Goal: Task Accomplishment & Management: Use online tool/utility

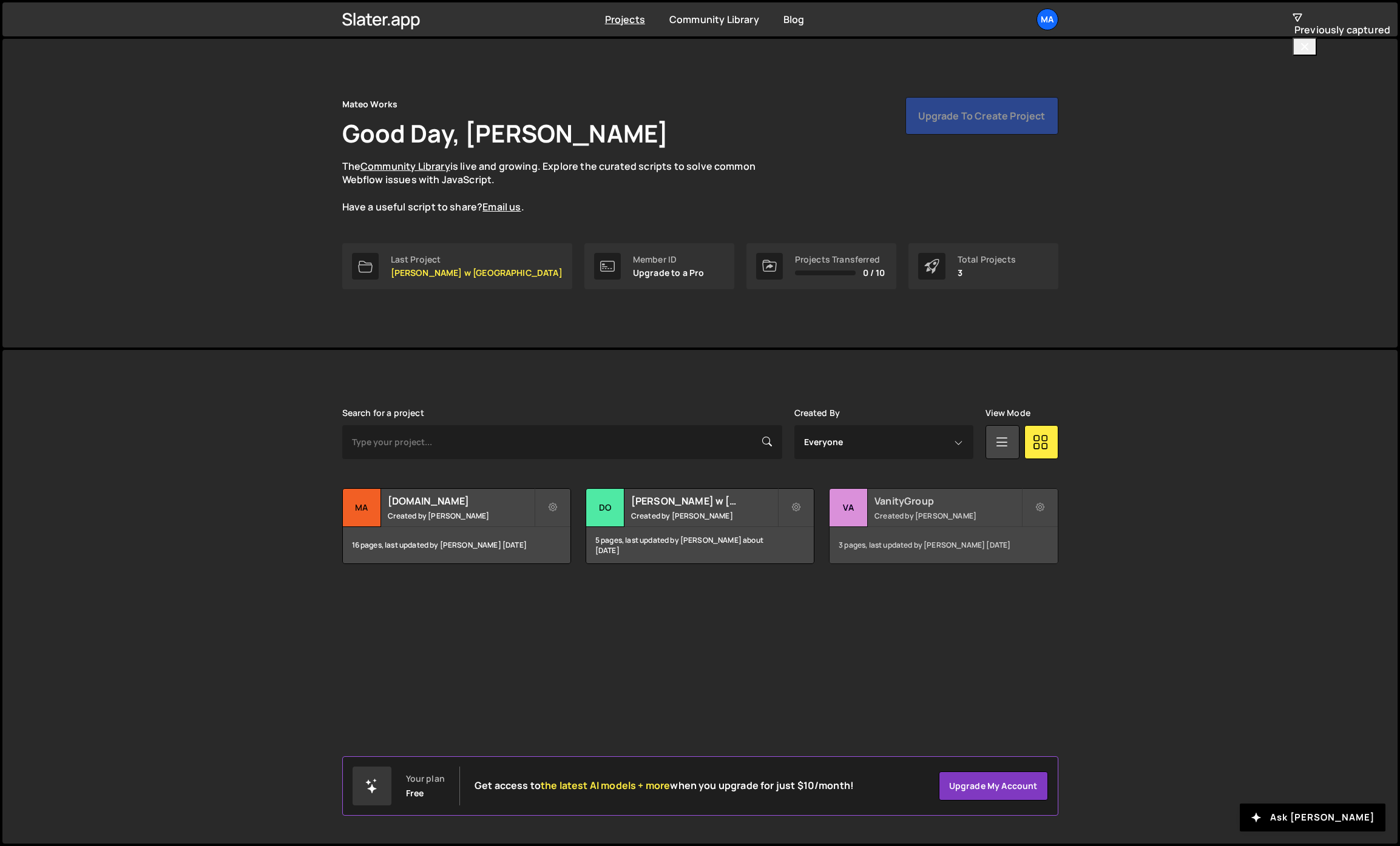
click at [915, 543] on div "3 pages, last updated by Mateusz Szymkowicz 3 months ago" at bounding box center [943, 545] width 228 height 36
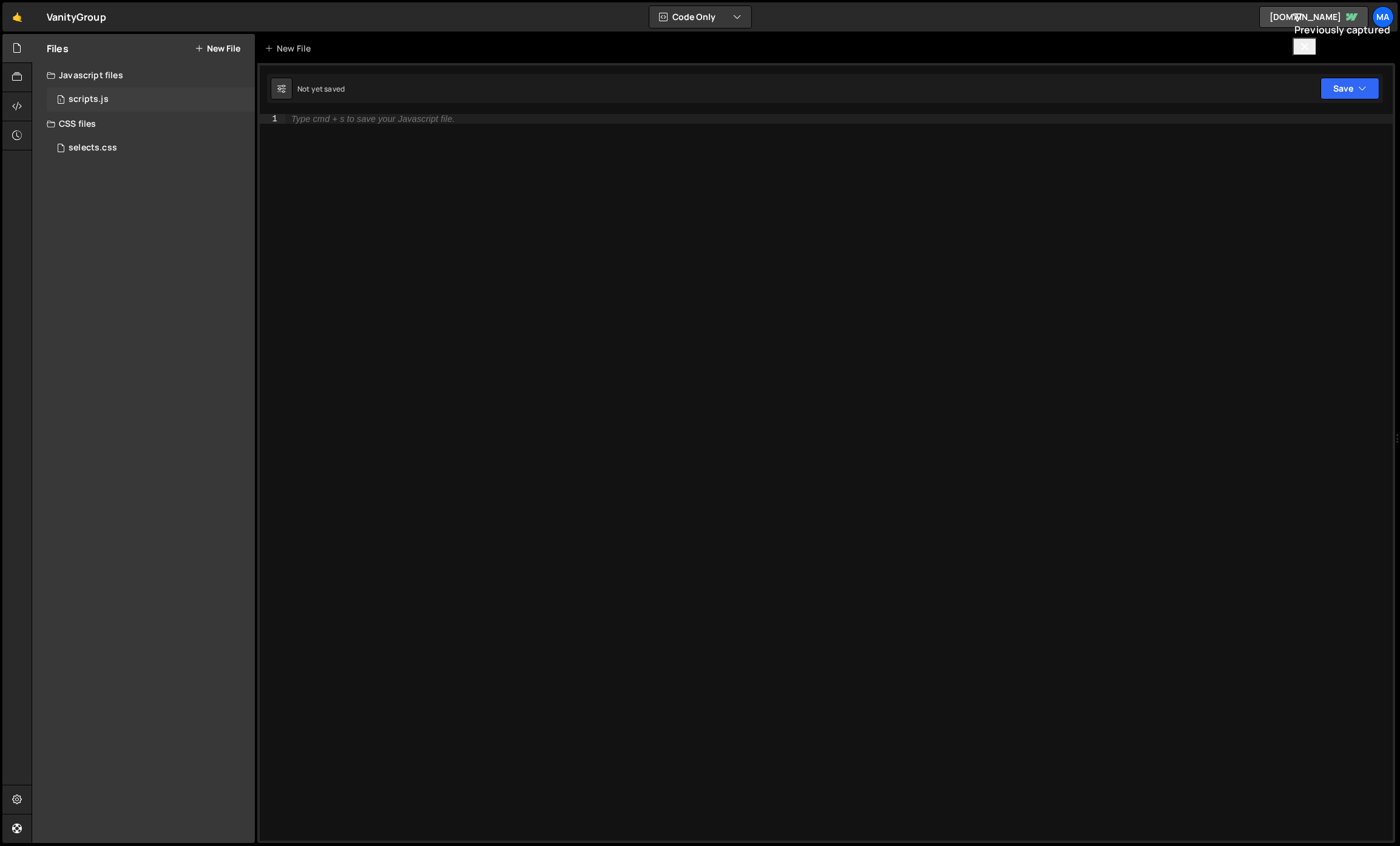
click at [118, 90] on div "1 scripts.js 0" at bounding box center [150, 99] width 208 height 24
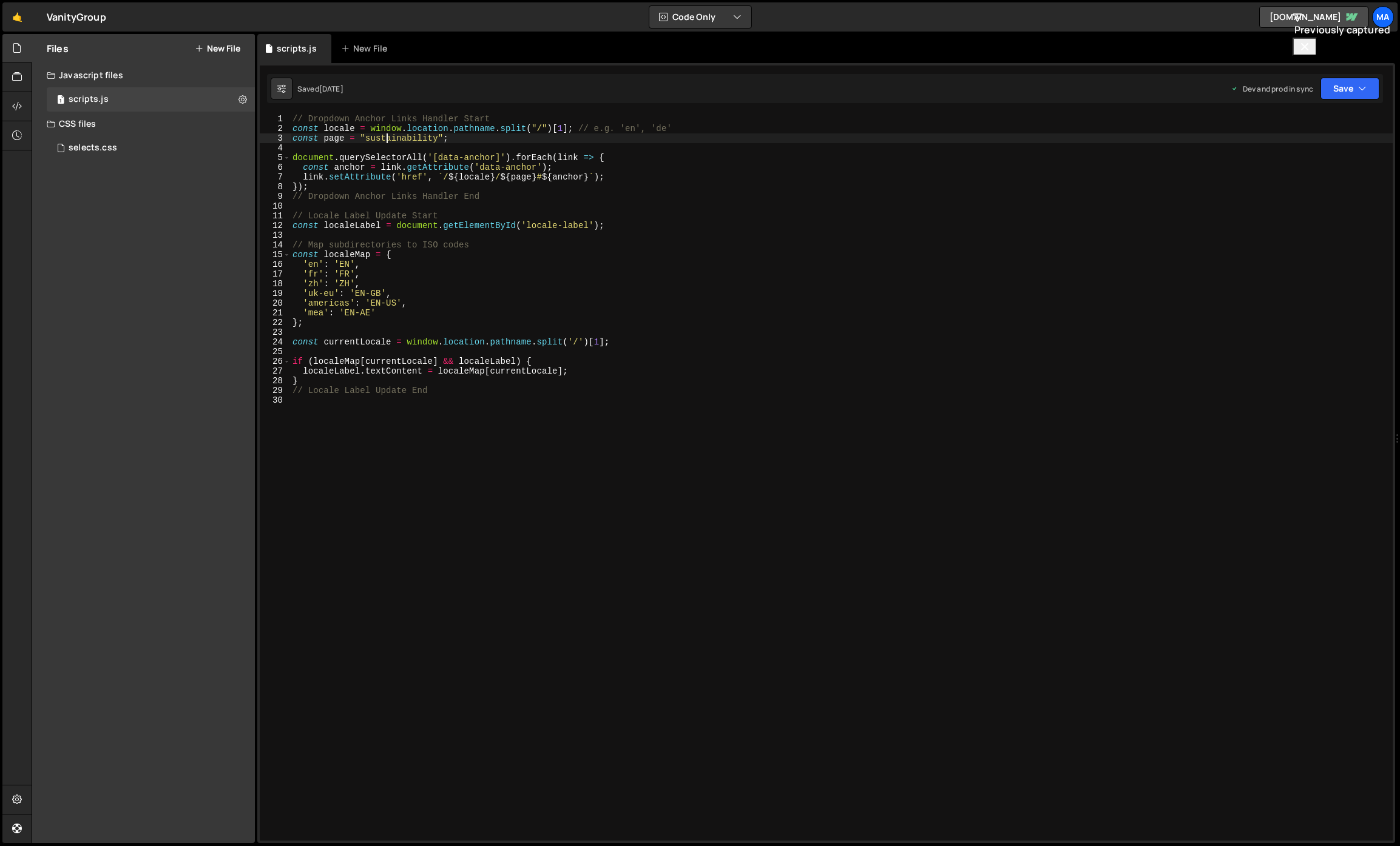
click at [387, 137] on div "// Dropdown Anchor Links Handler Start const locale = window . location . pathn…" at bounding box center [841, 487] width 1102 height 747
click at [513, 172] on div "// Dropdown Anchor Links Handler Start const locale = window . location . pathn…" at bounding box center [841, 487] width 1102 height 747
click at [417, 187] on div "// Dropdown Anchor Links Handler Start const locale = window . location . pathn…" at bounding box center [841, 487] width 1102 height 747
type textarea "});"
click at [408, 207] on div "// Dropdown Anchor Links Handler Start const locale = window . location . pathn…" at bounding box center [841, 487] width 1102 height 747
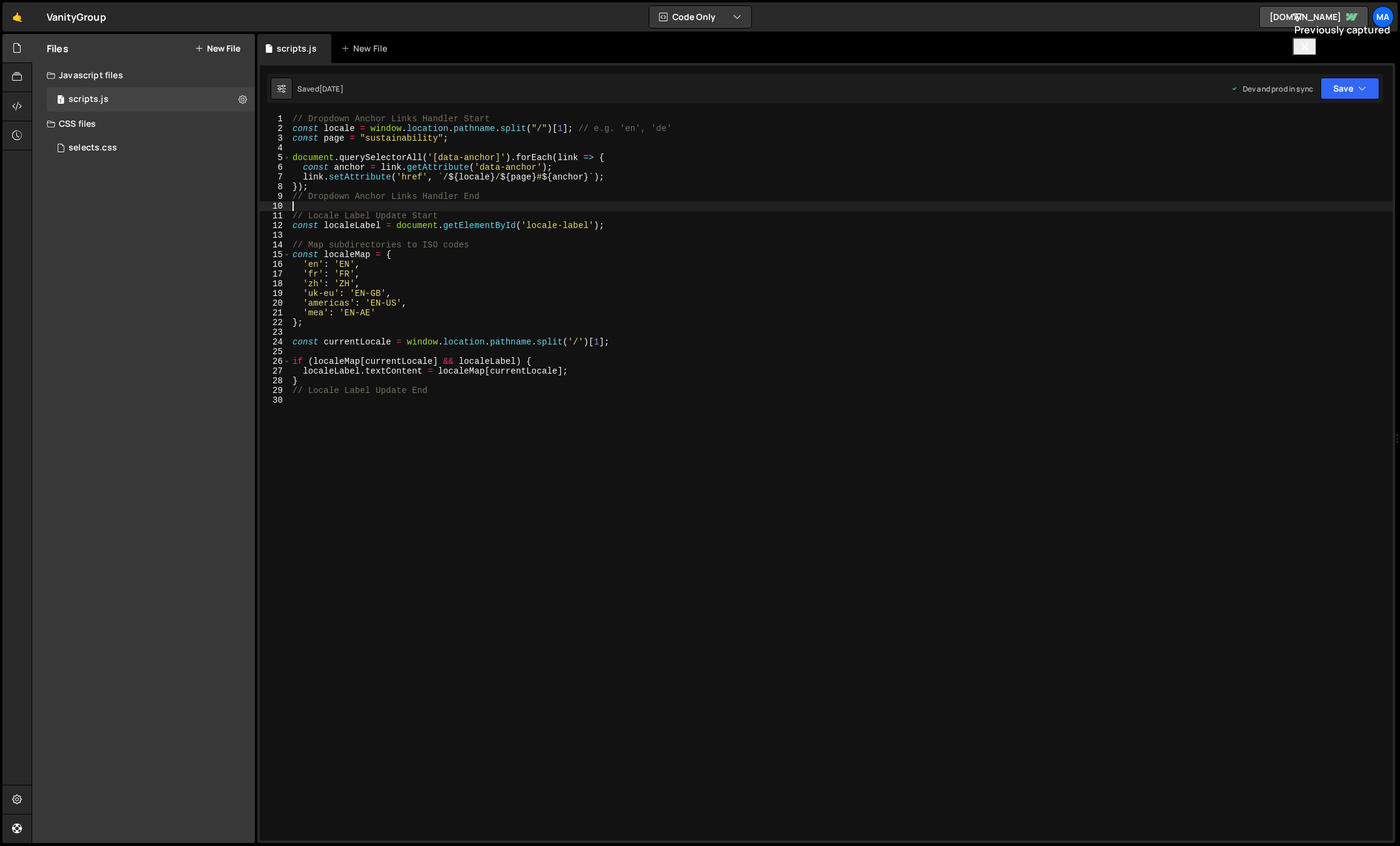
click at [405, 200] on div "// Dropdown Anchor Links Handler Start const locale = window . location . pathn…" at bounding box center [841, 487] width 1102 height 747
click at [382, 217] on div "// Dropdown Anchor Links Handler Start const locale = window . location . pathn…" at bounding box center [841, 487] width 1102 height 747
click at [328, 219] on div "// Dropdown Anchor Links Handler Start const locale = window . location . pathn…" at bounding box center [841, 487] width 1102 height 747
click at [314, 244] on div "// Dropdown Anchor Links Handler Start const locale = window . location . pathn…" at bounding box center [841, 487] width 1102 height 747
type textarea "// Map subdirectories to ISO codes"
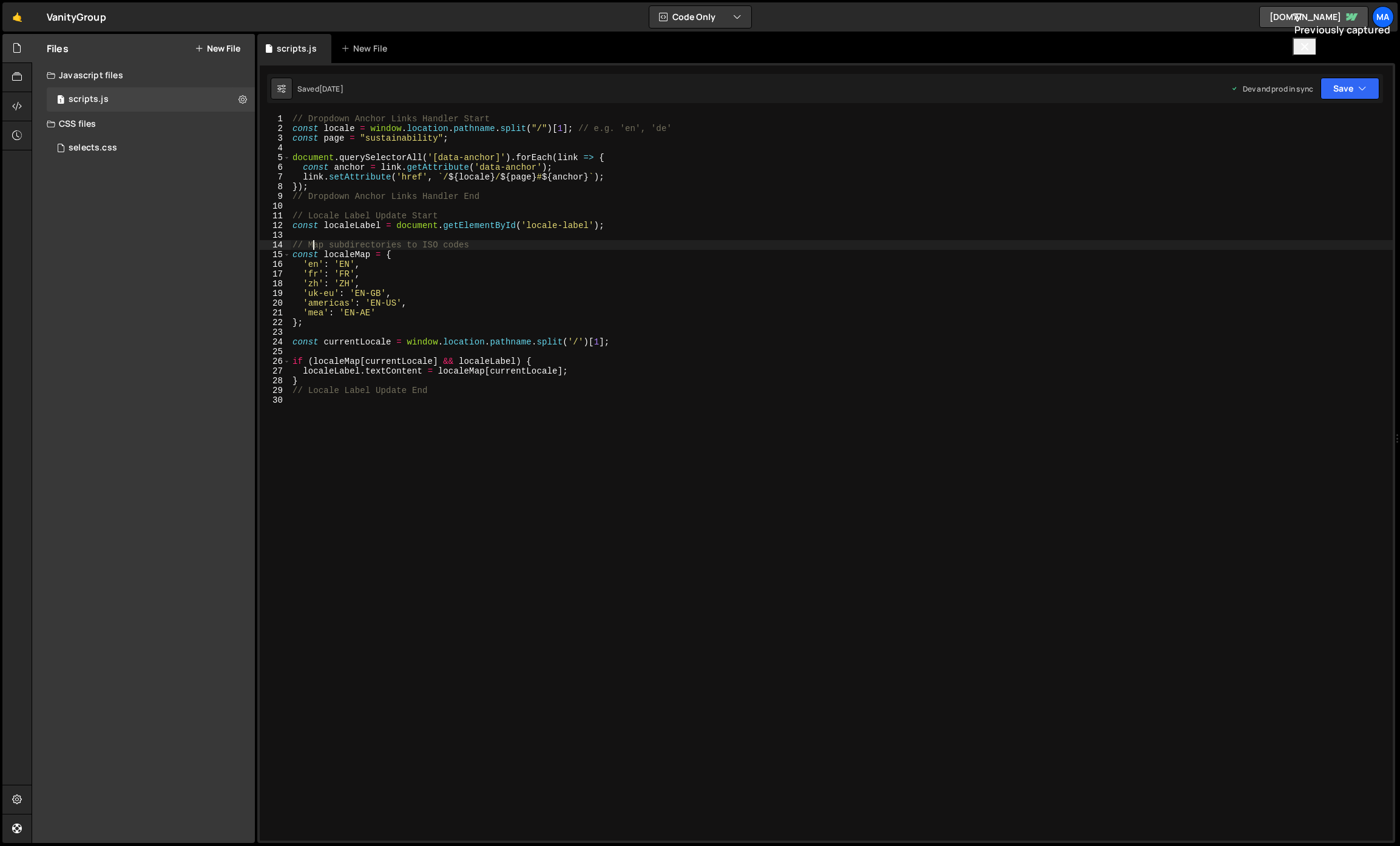
click at [351, 242] on div "// Dropdown Anchor Links Handler Start const locale = window . location . pathn…" at bounding box center [841, 487] width 1102 height 747
click at [398, 236] on div "// Dropdown Anchor Links Handler Start const locale = window . location . pathn…" at bounding box center [841, 487] width 1102 height 747
click at [380, 297] on div "// Dropdown Anchor Links Handler Start const locale = window . location . pathn…" at bounding box center [841, 487] width 1102 height 747
click at [367, 367] on div "// Dropdown Anchor Links Handler Start const locale = window . location . pathn…" at bounding box center [841, 487] width 1102 height 747
type textarea "localeLabel.textContent = localeMap[currentLocale];"
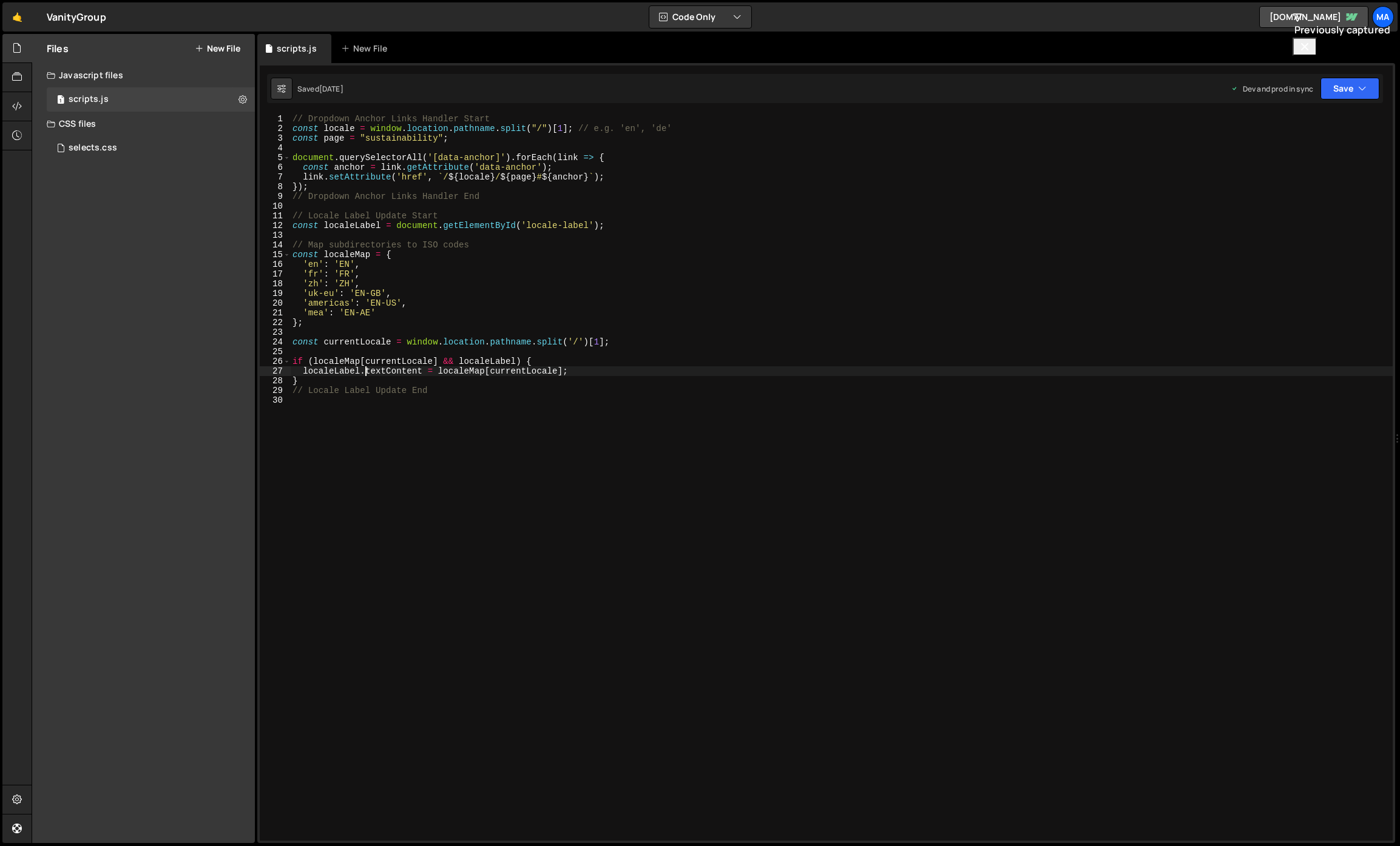
click at [364, 404] on div "// Dropdown Anchor Links Handler Start const locale = window . location . pathn…" at bounding box center [841, 487] width 1102 height 747
click at [116, 152] on div "selects.css" at bounding box center [93, 148] width 49 height 11
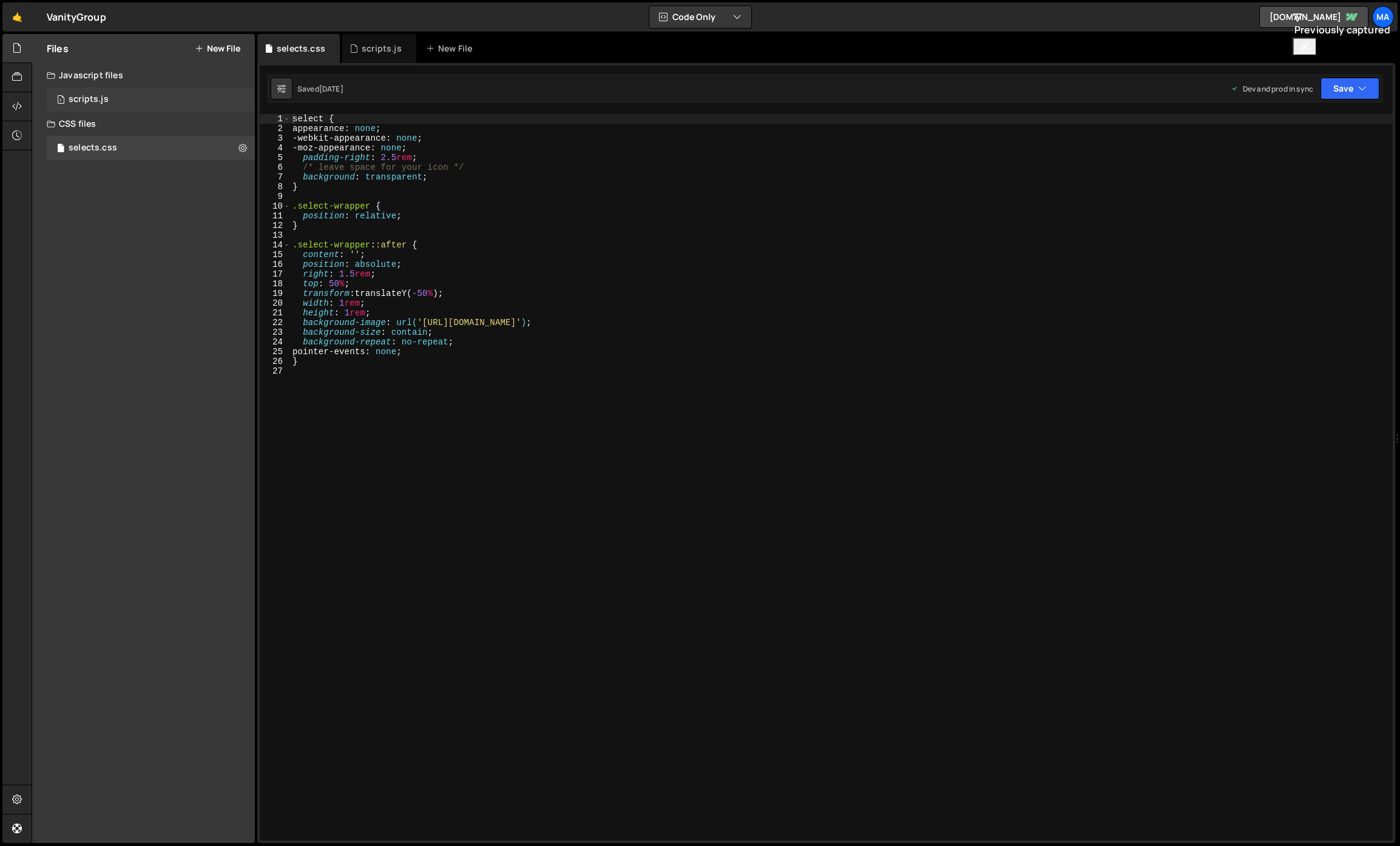
click at [127, 94] on div "1 scripts.js 0" at bounding box center [150, 99] width 208 height 24
